Goal: Information Seeking & Learning: Learn about a topic

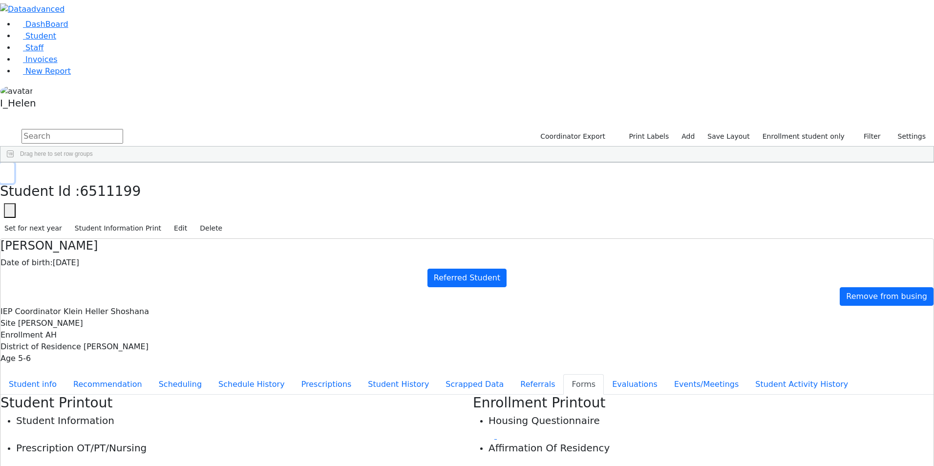
click at [10, 170] on icon "button" at bounding box center [6, 173] width 5 height 6
click at [112, 452] on div "Gruber" at bounding box center [83, 459] width 57 height 14
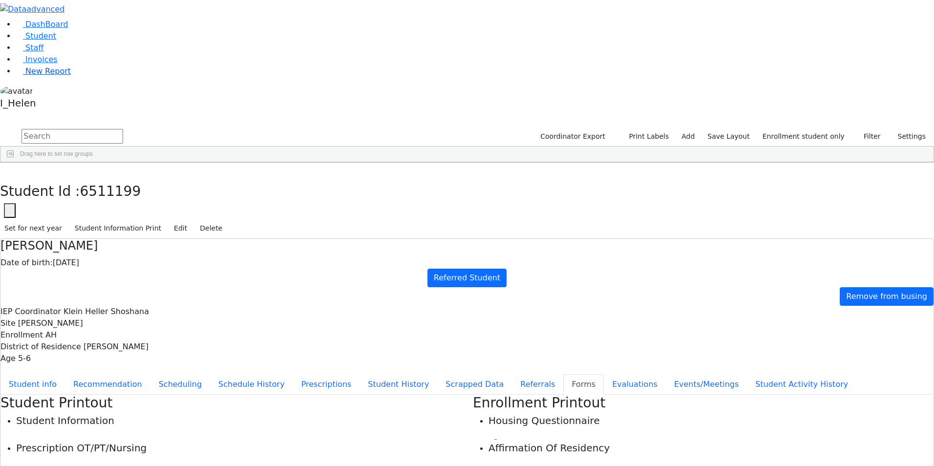
click at [30, 76] on span "New Report" at bounding box center [47, 70] width 45 height 9
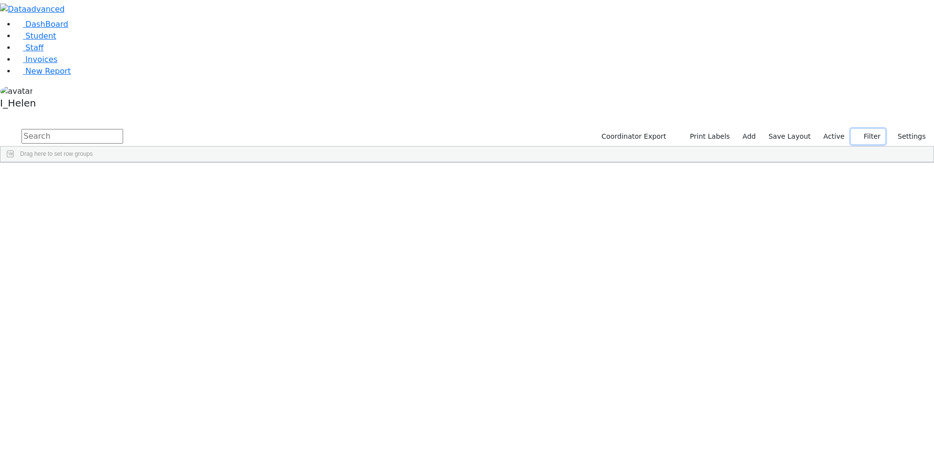
click at [878, 129] on button "Filter" at bounding box center [868, 136] width 34 height 15
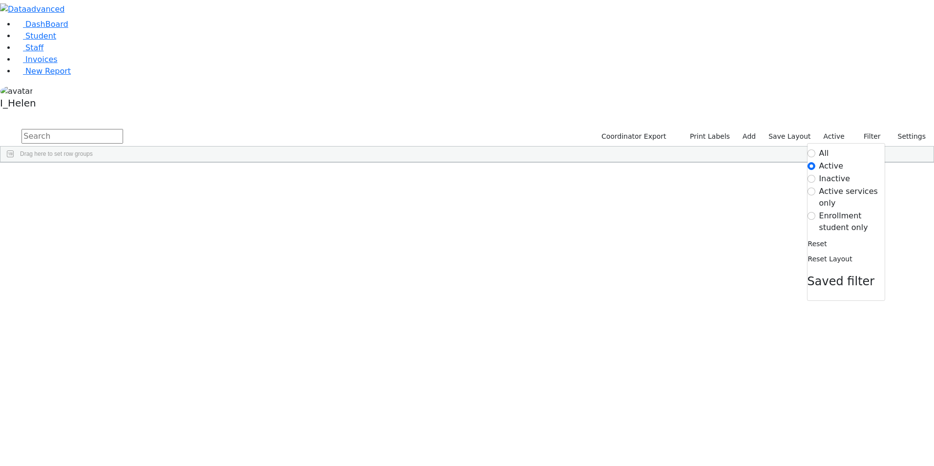
click at [859, 210] on label "Enrollment student only" at bounding box center [851, 221] width 65 height 23
click at [815, 212] on input "Enrollment student only" at bounding box center [811, 216] width 8 height 8
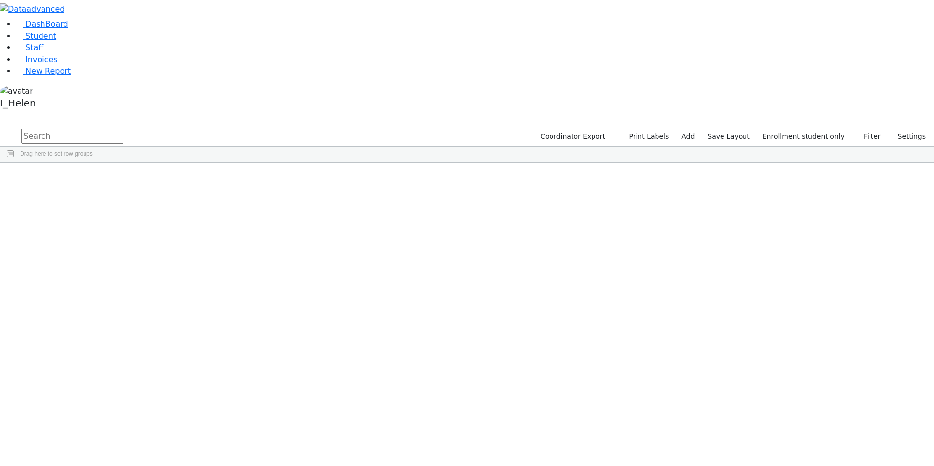
click at [112, 465] on div "Gruber" at bounding box center [83, 472] width 57 height 14
click at [112, 452] on div "Gruber" at bounding box center [83, 459] width 57 height 14
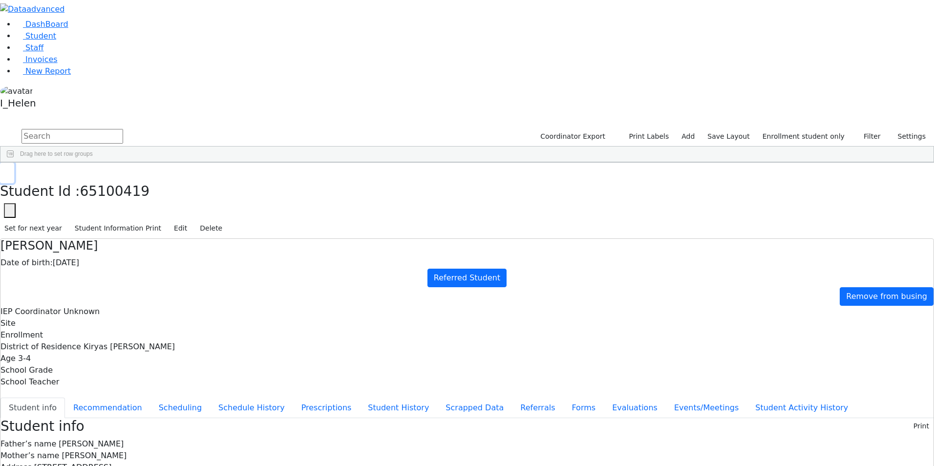
click at [4, 170] on use "button" at bounding box center [4, 170] width 0 height 0
click at [112, 383] on div "[PERSON_NAME]" at bounding box center [83, 390] width 57 height 14
click at [10, 170] on icon "button" at bounding box center [6, 173] width 5 height 6
click at [112, 233] on div "Bikel" at bounding box center [83, 240] width 57 height 14
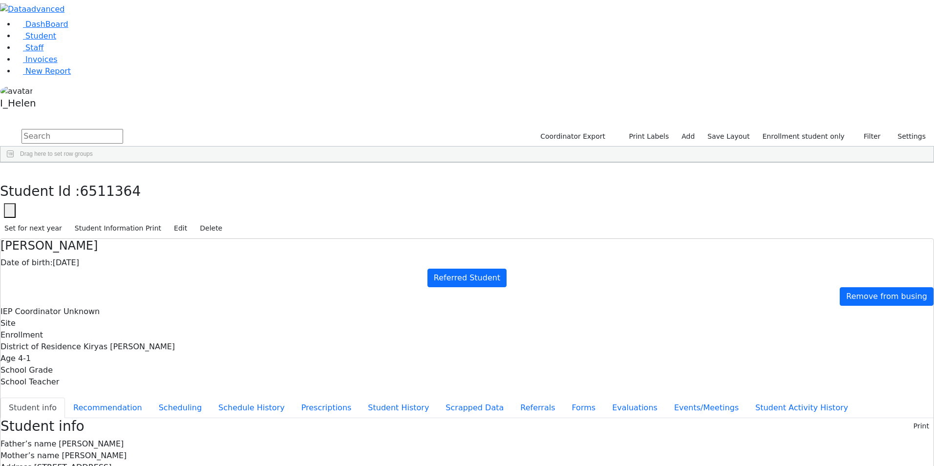
click at [112, 233] on div "Bikel" at bounding box center [83, 240] width 57 height 14
click at [604, 397] on button "Evaluations" at bounding box center [635, 407] width 62 height 21
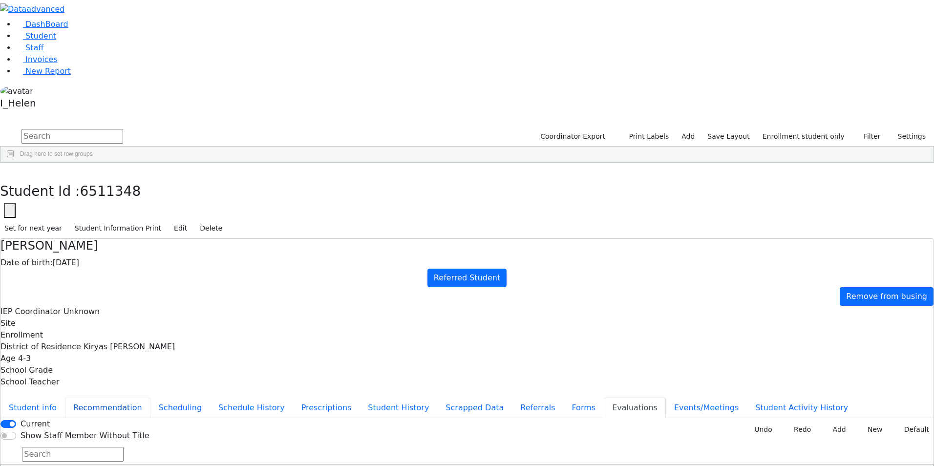
click at [150, 397] on button "Recommendation" at bounding box center [107, 407] width 85 height 21
checkbox input "true"
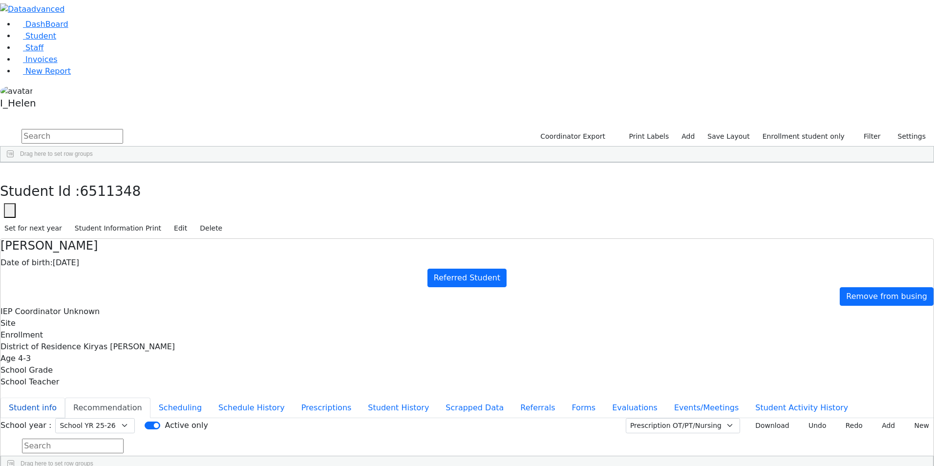
click at [65, 397] on button "Student info" at bounding box center [32, 407] width 64 height 21
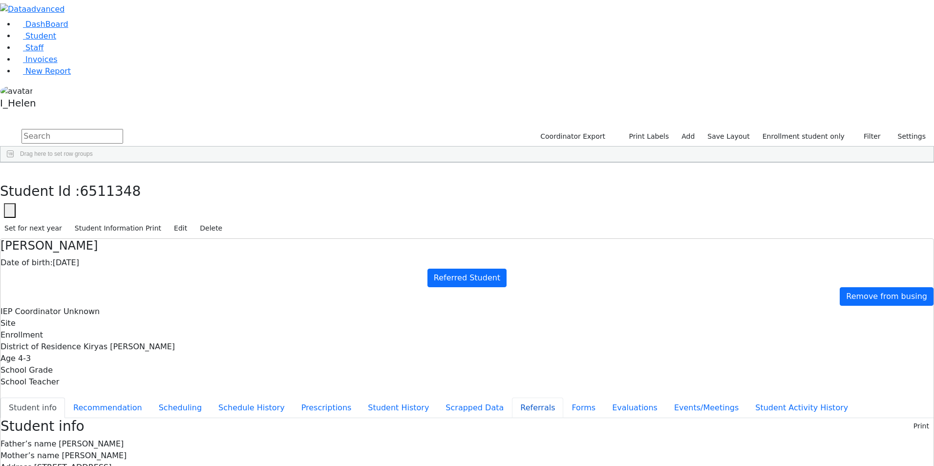
click at [512, 397] on button "Referrals" at bounding box center [537, 407] width 51 height 21
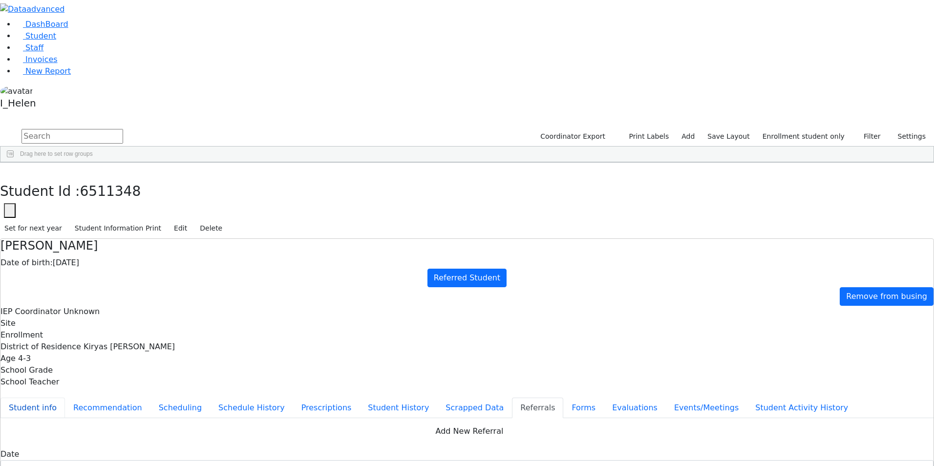
click at [65, 397] on button "Student info" at bounding box center [32, 407] width 64 height 21
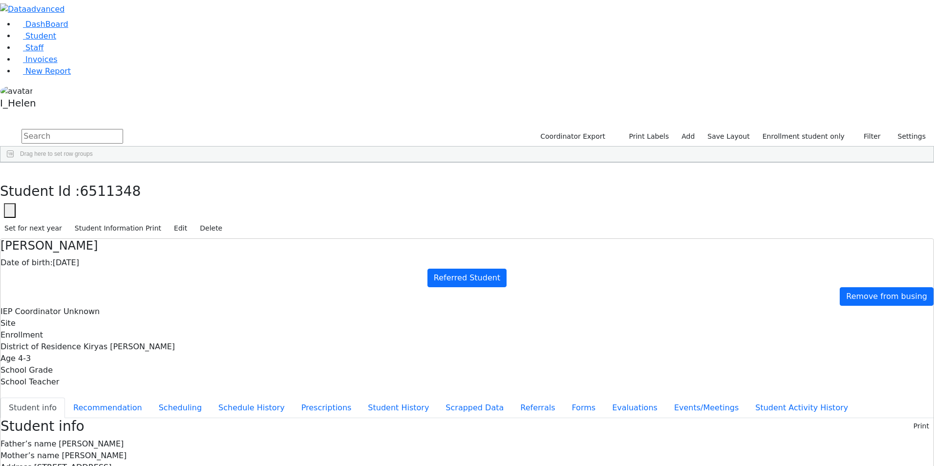
drag, startPoint x: 195, startPoint y: 14, endPoint x: 154, endPoint y: 5, distance: 41.4
click at [195, 163] on div "Student Id : 6511348 Student Id 6511348 Cancel Save Set for next year Student I…" at bounding box center [467, 201] width 934 height 76
click at [10, 170] on icon "button" at bounding box center [6, 173] width 5 height 6
